Goal: Browse casually

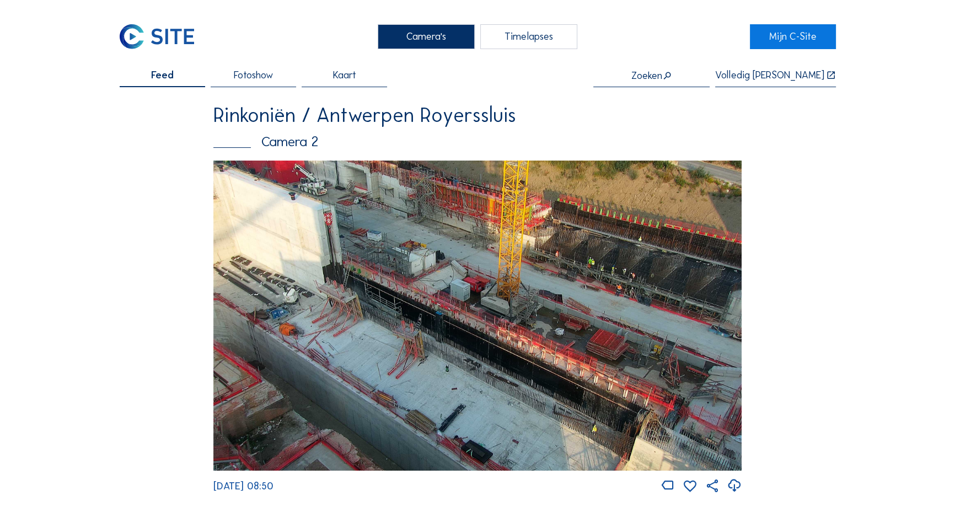
click at [507, 309] on img at bounding box center [477, 315] width 528 height 310
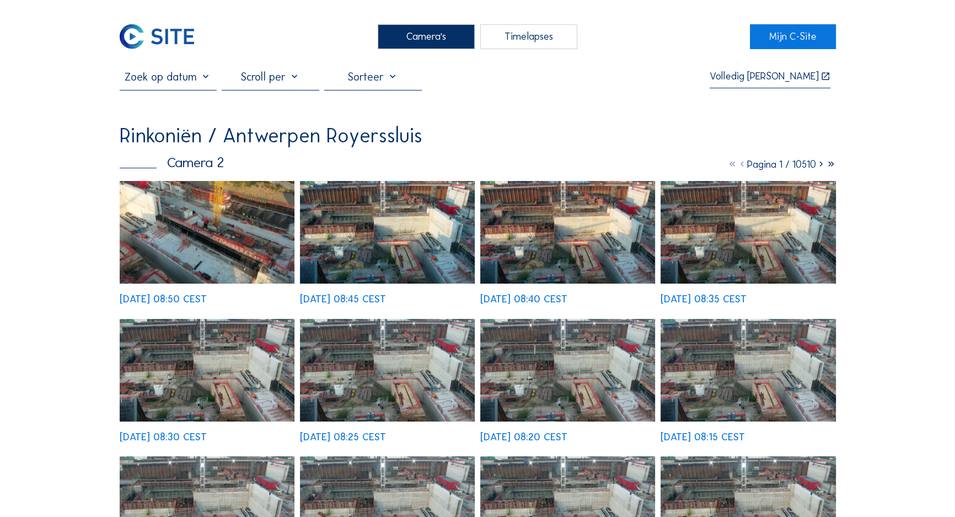
click at [353, 229] on img at bounding box center [387, 232] width 175 height 103
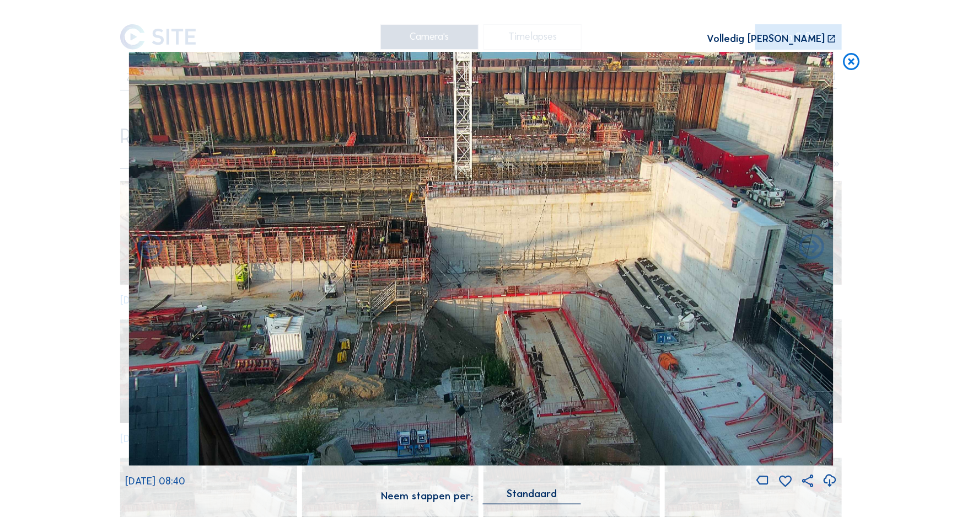
click at [850, 64] on icon at bounding box center [852, 62] width 20 height 21
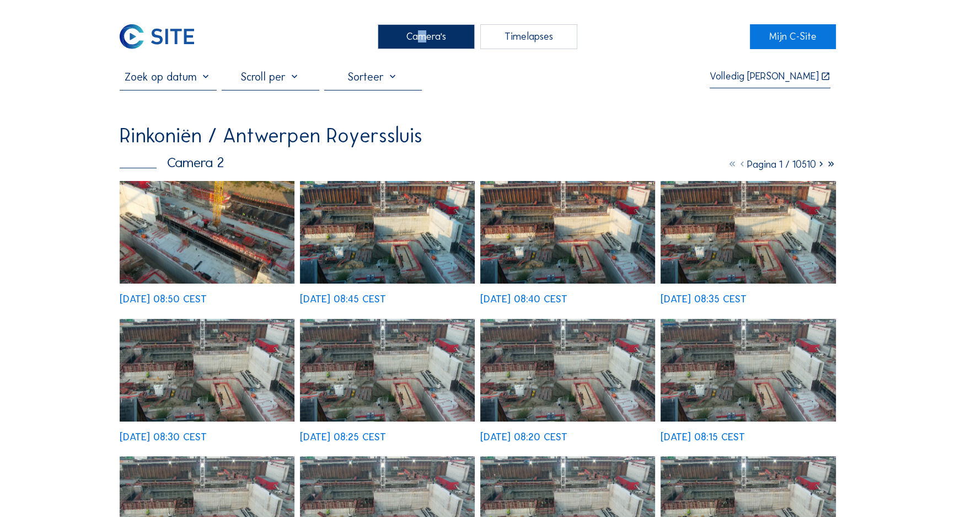
click at [415, 43] on div "Camera's" at bounding box center [427, 36] width 98 height 25
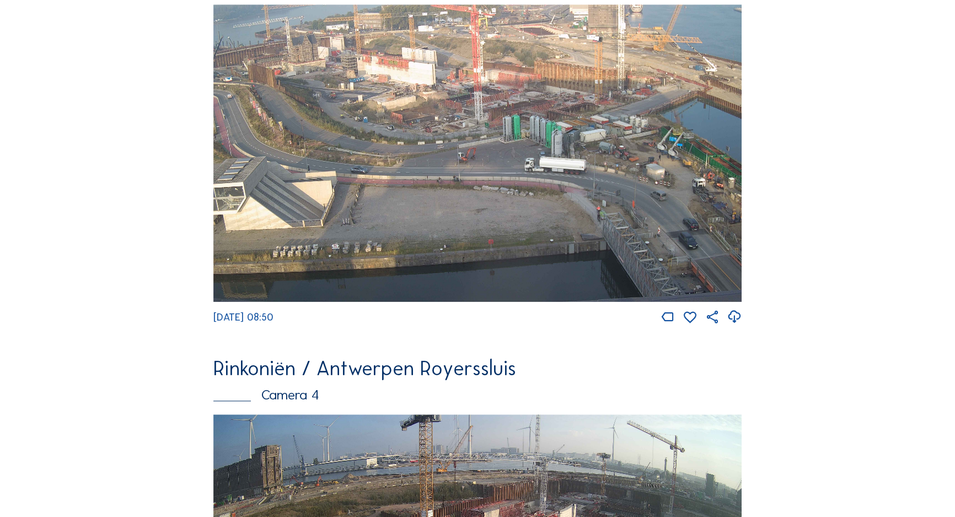
scroll to position [1367, 0]
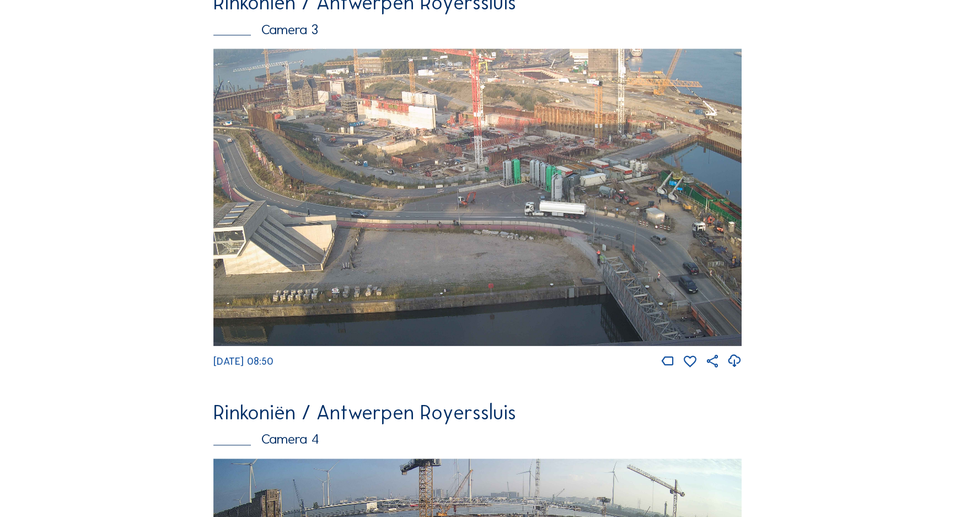
click at [608, 191] on img at bounding box center [477, 197] width 528 height 297
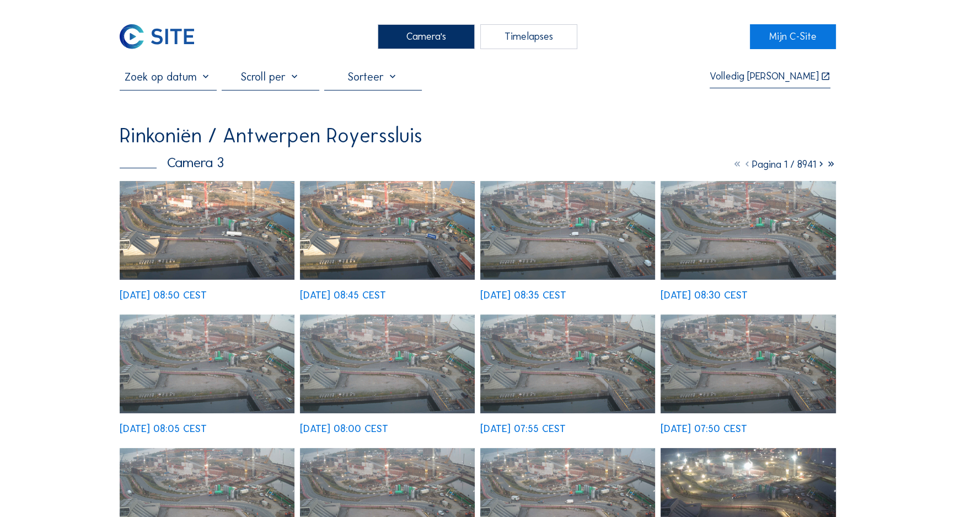
click at [203, 210] on div "[DATE] 08:50 CEST [DATE] 08:45 CEST [DATE] 08:35 CEST [DATE] 08:30 CEST [DATE] …" at bounding box center [478, 440] width 716 height 519
click at [212, 250] on img at bounding box center [207, 230] width 175 height 99
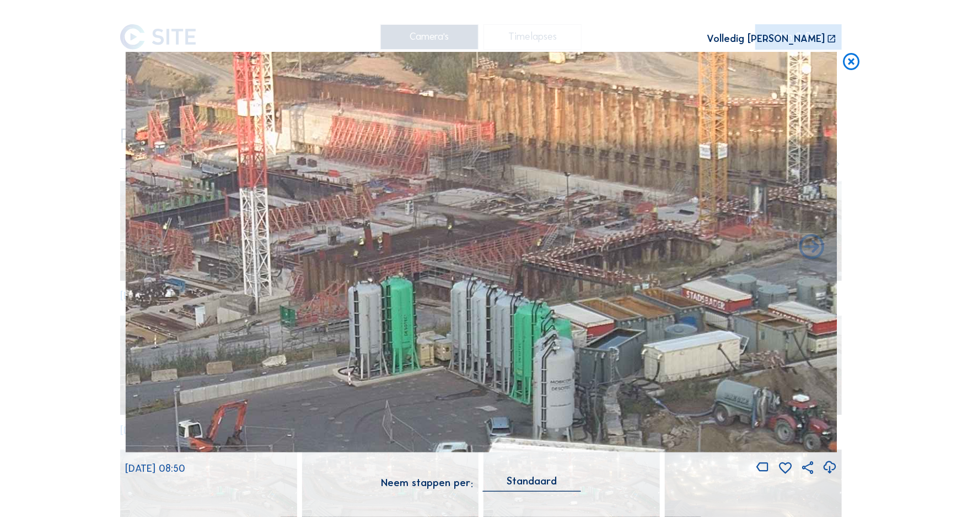
drag, startPoint x: 492, startPoint y: 212, endPoint x: 457, endPoint y: 243, distance: 46.8
click at [457, 243] on img at bounding box center [481, 252] width 712 height 400
click at [849, 65] on icon at bounding box center [852, 62] width 20 height 21
